Goal: Task Accomplishment & Management: Complete application form

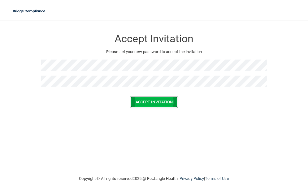
click at [149, 101] on button "Accept Invitation" at bounding box center [154, 102] width 48 height 11
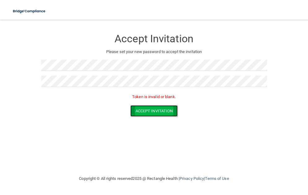
click at [155, 114] on button "Accept Invitation" at bounding box center [154, 110] width 48 height 11
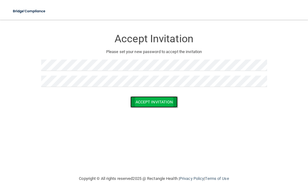
click at [145, 99] on button "Accept Invitation" at bounding box center [154, 102] width 48 height 11
